Goal: Task Accomplishment & Management: Use online tool/utility

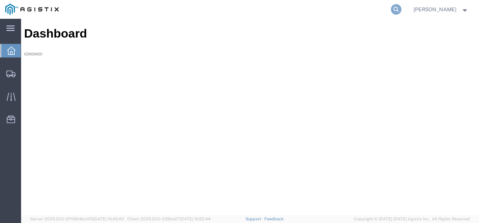
click at [401, 9] on icon at bounding box center [396, 9] width 11 height 11
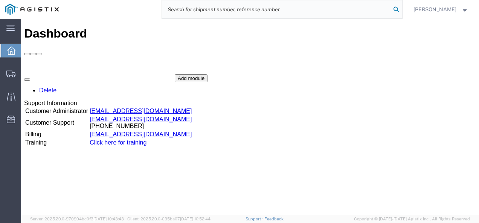
paste input "56978806"
type input "56978806"
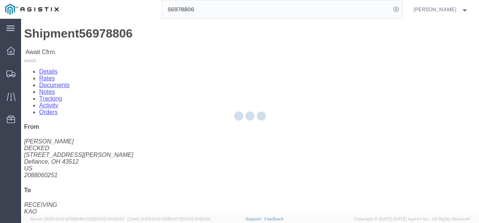
click at [298, 131] on div at bounding box center [249, 117] width 457 height 197
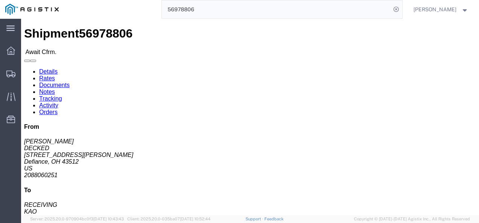
click link "Rates"
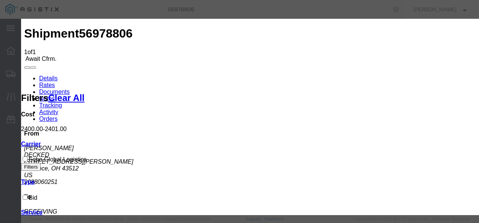
type input "12983729798797"
type input "87397213987198"
type input "98721983729"
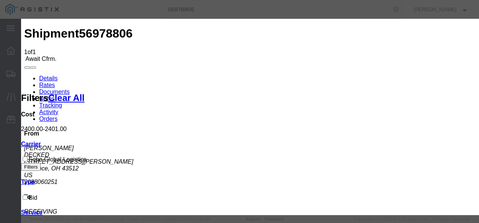
drag, startPoint x: 353, startPoint y: 135, endPoint x: 397, endPoint y: 168, distance: 55.1
